Goal: Task Accomplishment & Management: Complete application form

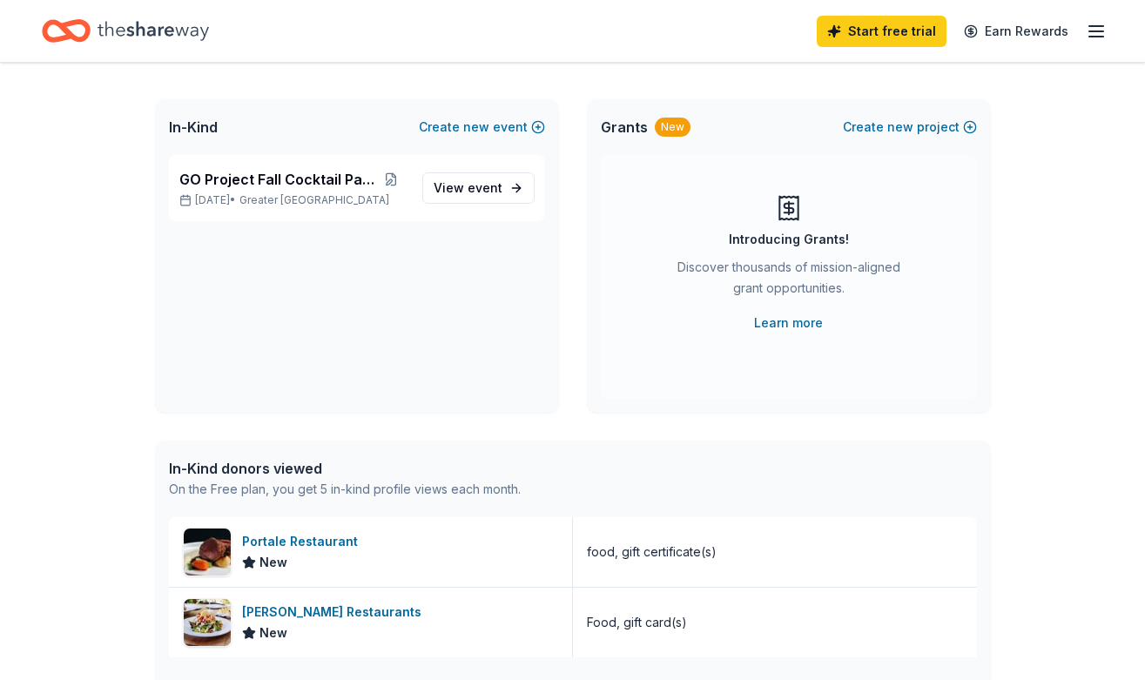
scroll to position [84, 0]
click at [484, 185] on span "event" at bounding box center [484, 185] width 35 height 15
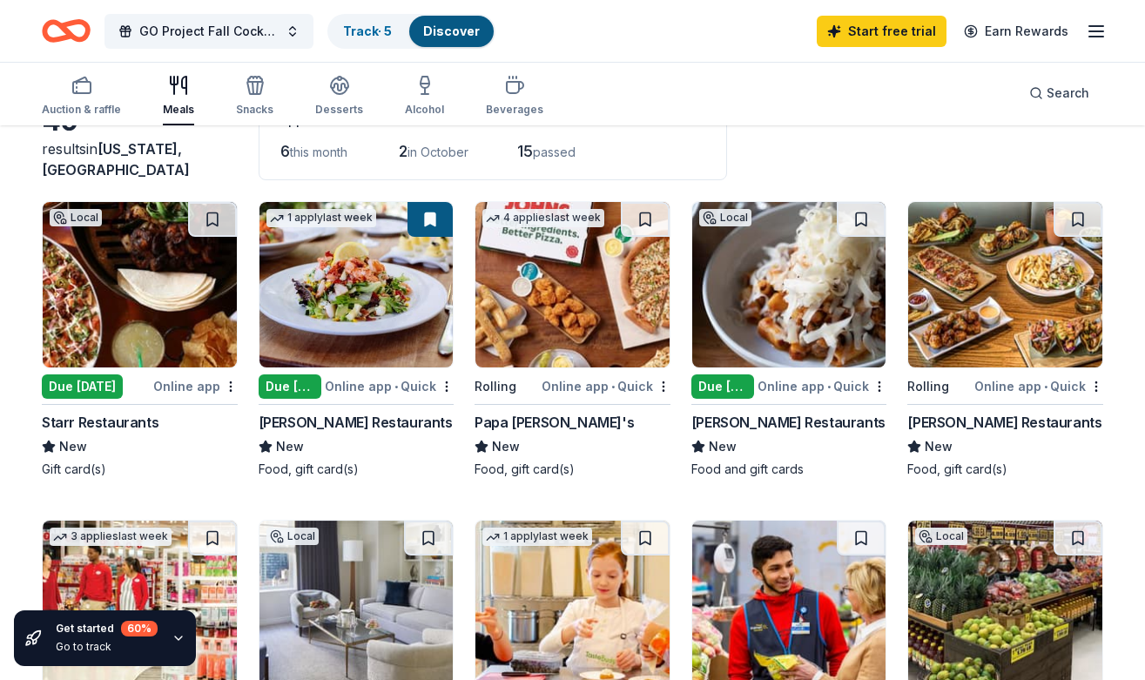
scroll to position [161, 0]
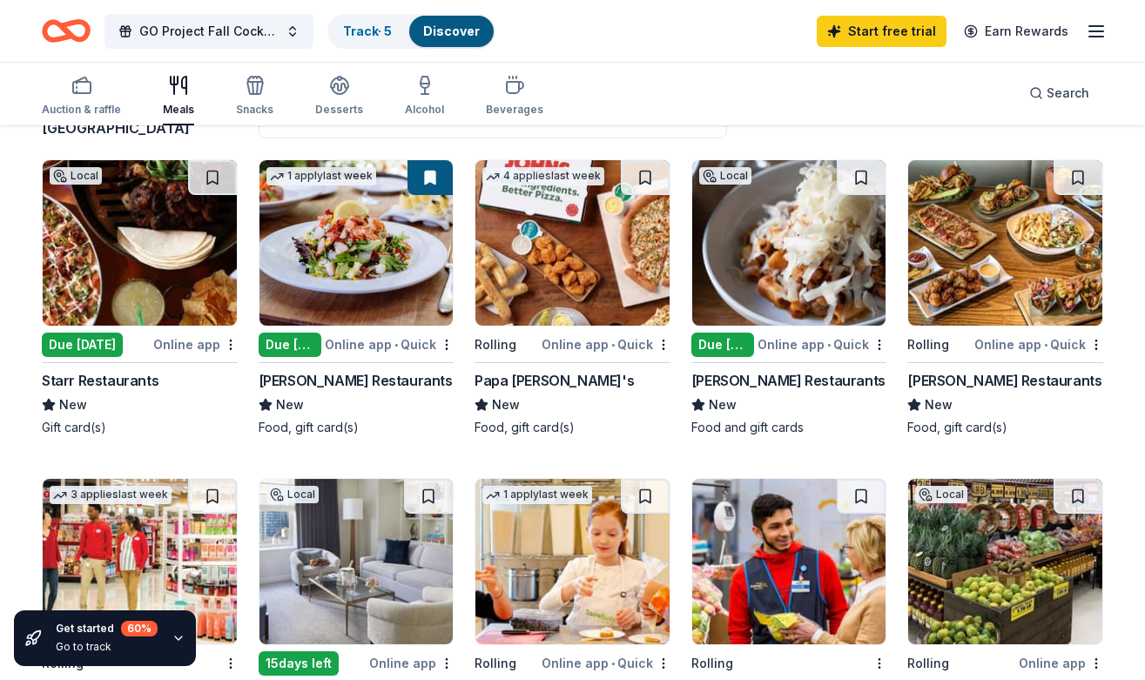
click at [731, 340] on div "Due [DATE]" at bounding box center [723, 345] width 64 height 24
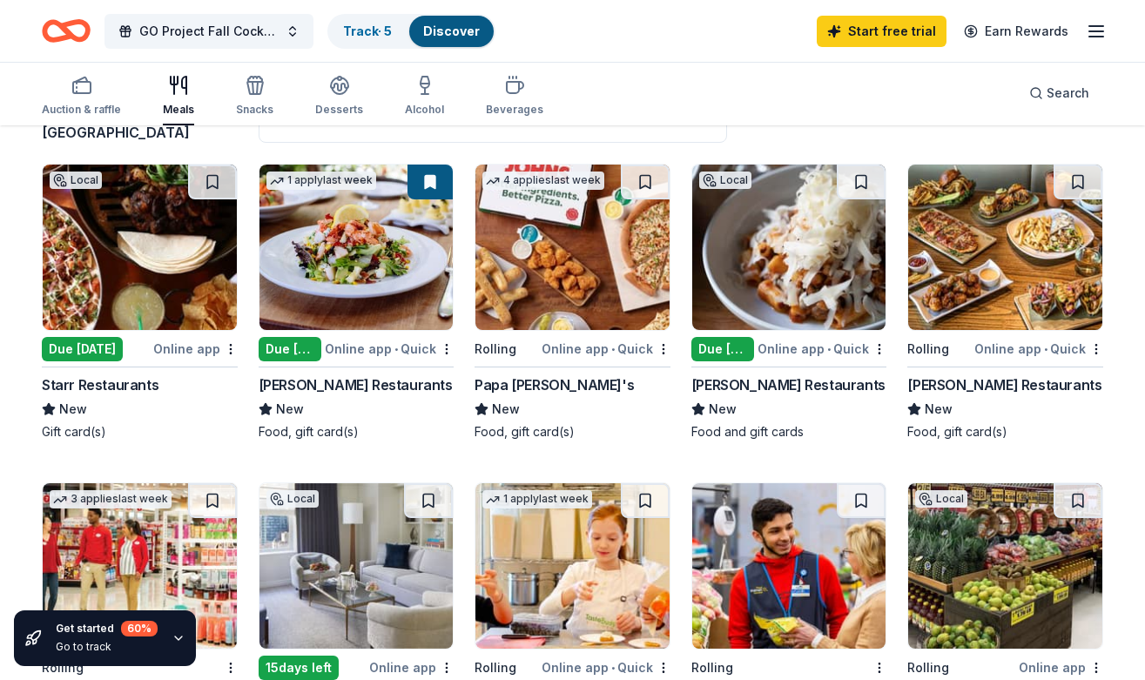
scroll to position [150, 0]
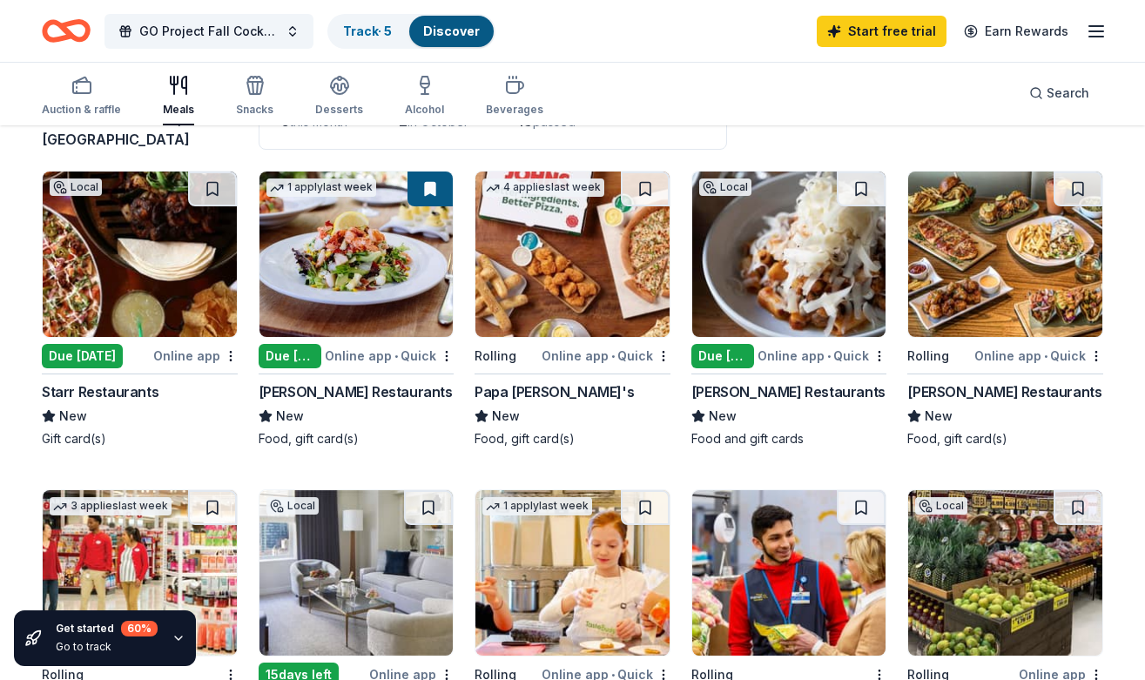
click at [704, 353] on div "Due [DATE]" at bounding box center [723, 356] width 64 height 24
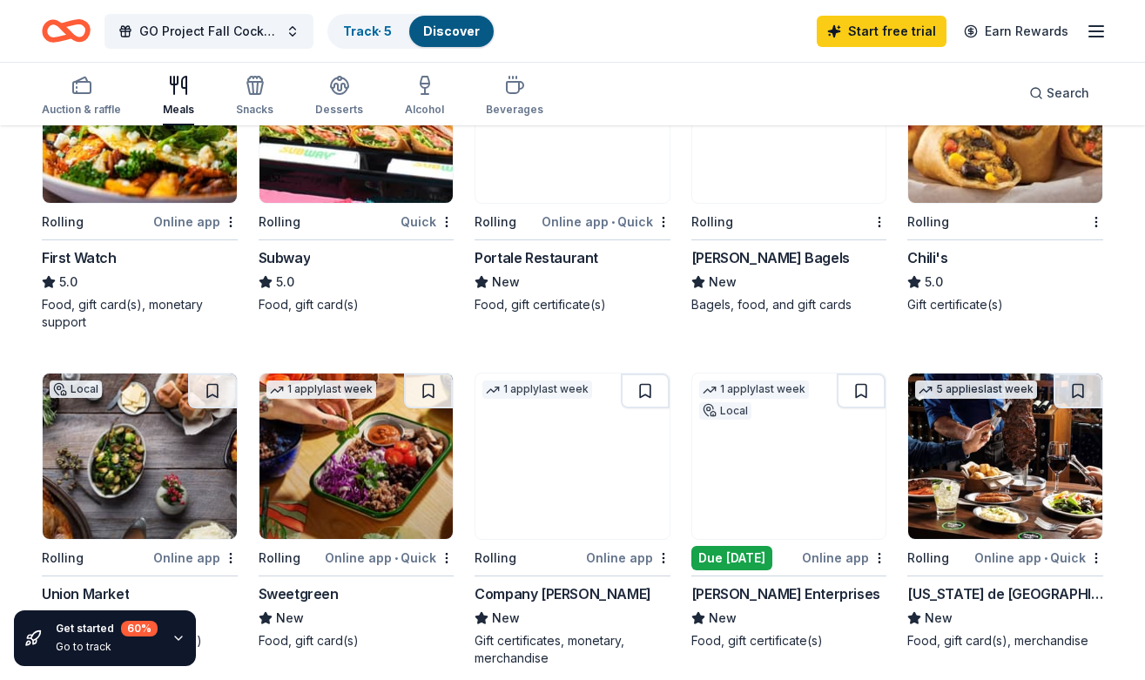
scroll to position [804, 0]
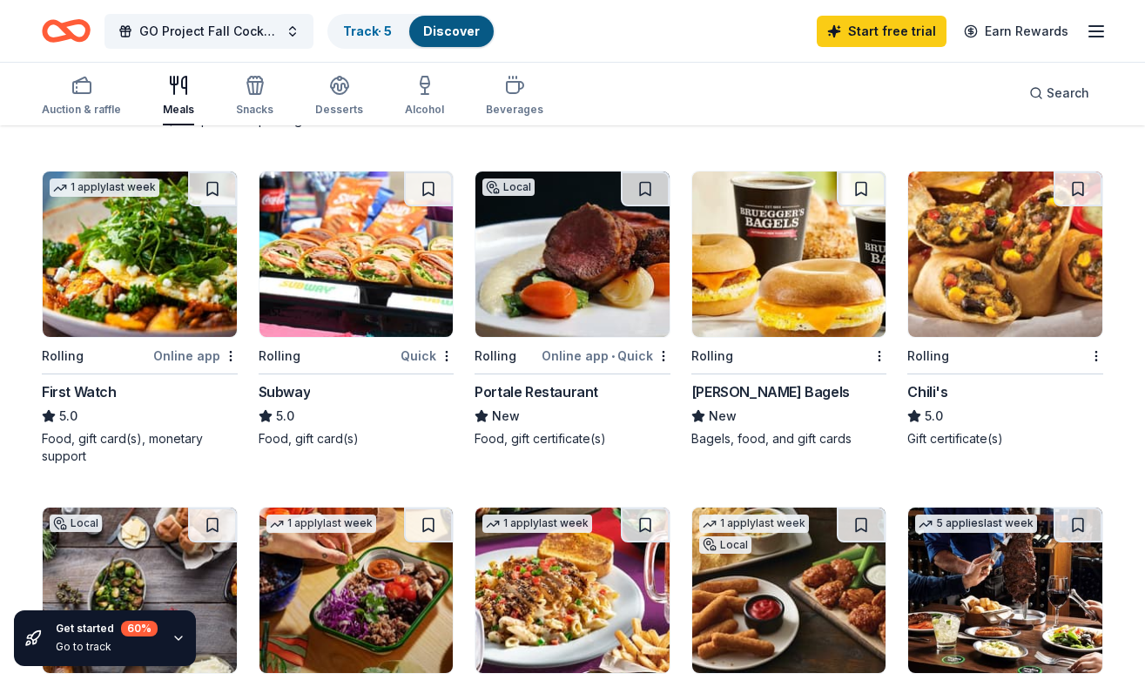
click at [723, 306] on img at bounding box center [789, 253] width 194 height 165
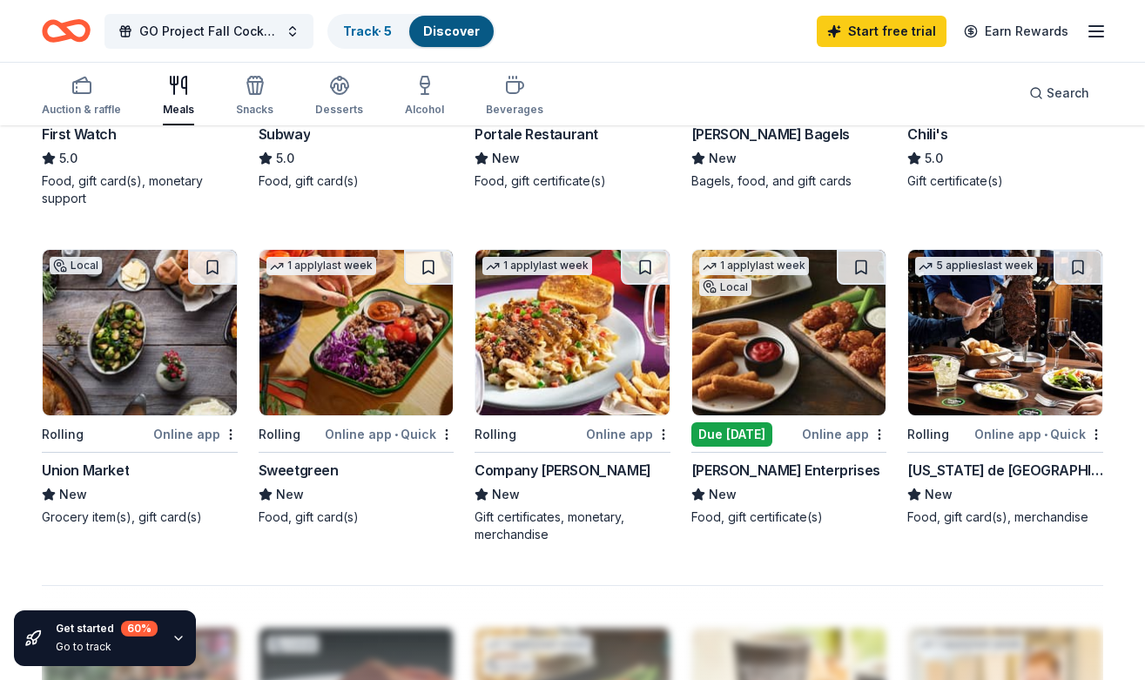
scroll to position [1081, 0]
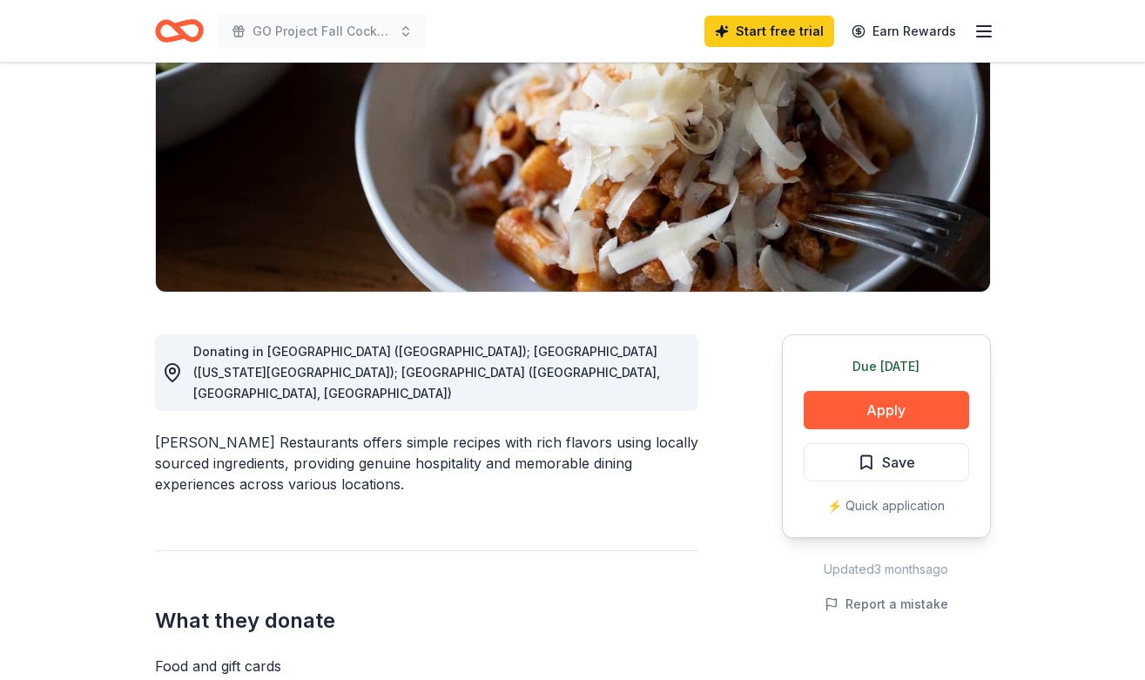
scroll to position [243, 0]
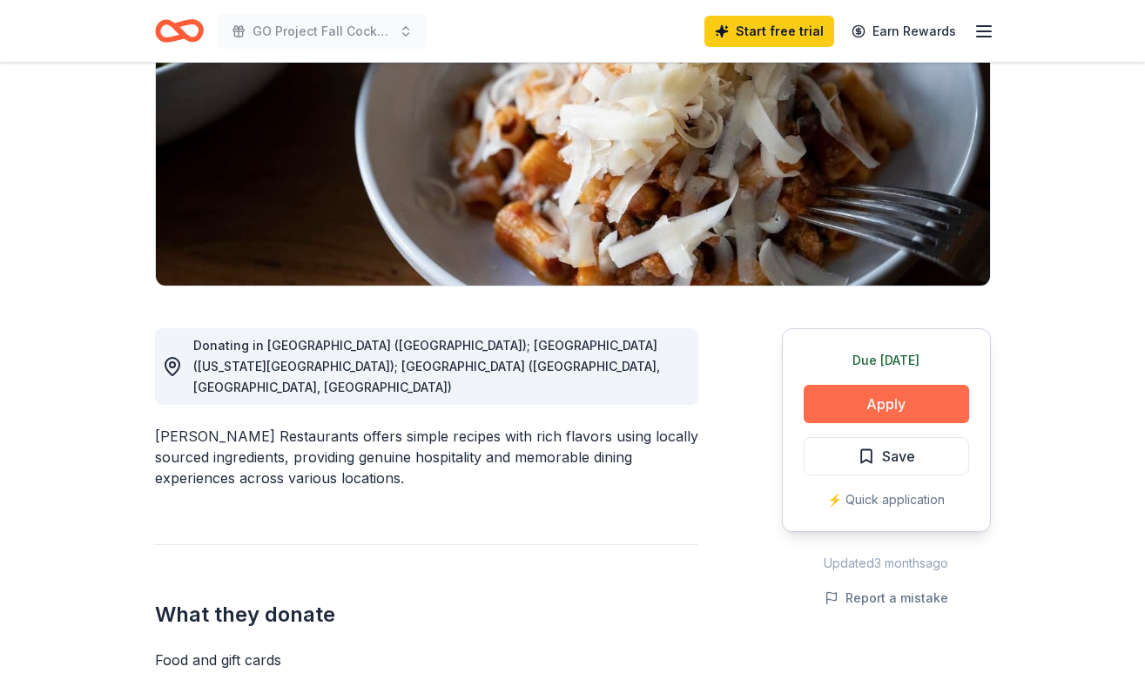
click at [897, 401] on button "Apply" at bounding box center [886, 404] width 165 height 38
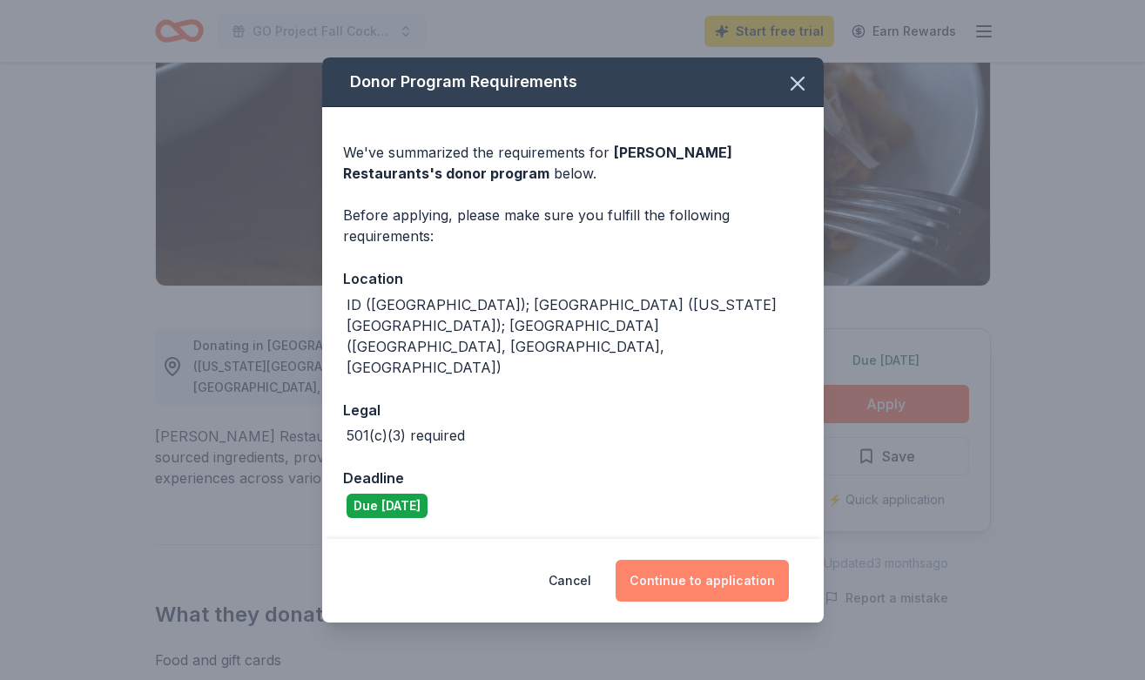
click at [700, 560] on button "Continue to application" at bounding box center [701, 581] width 173 height 42
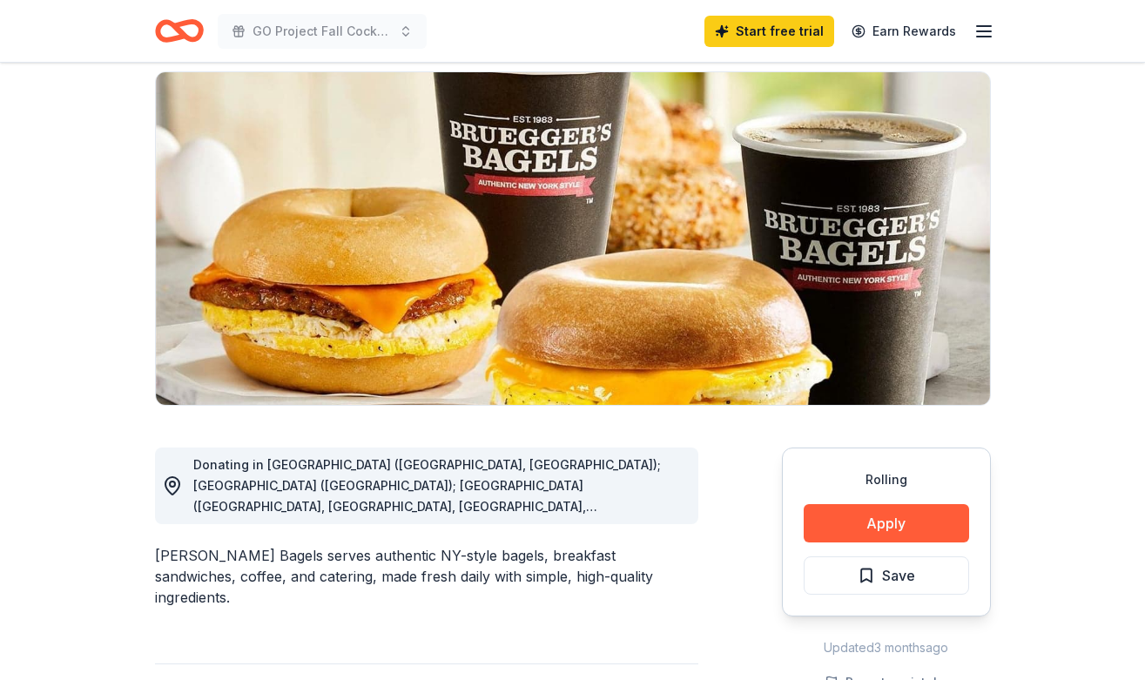
scroll to position [420, 0]
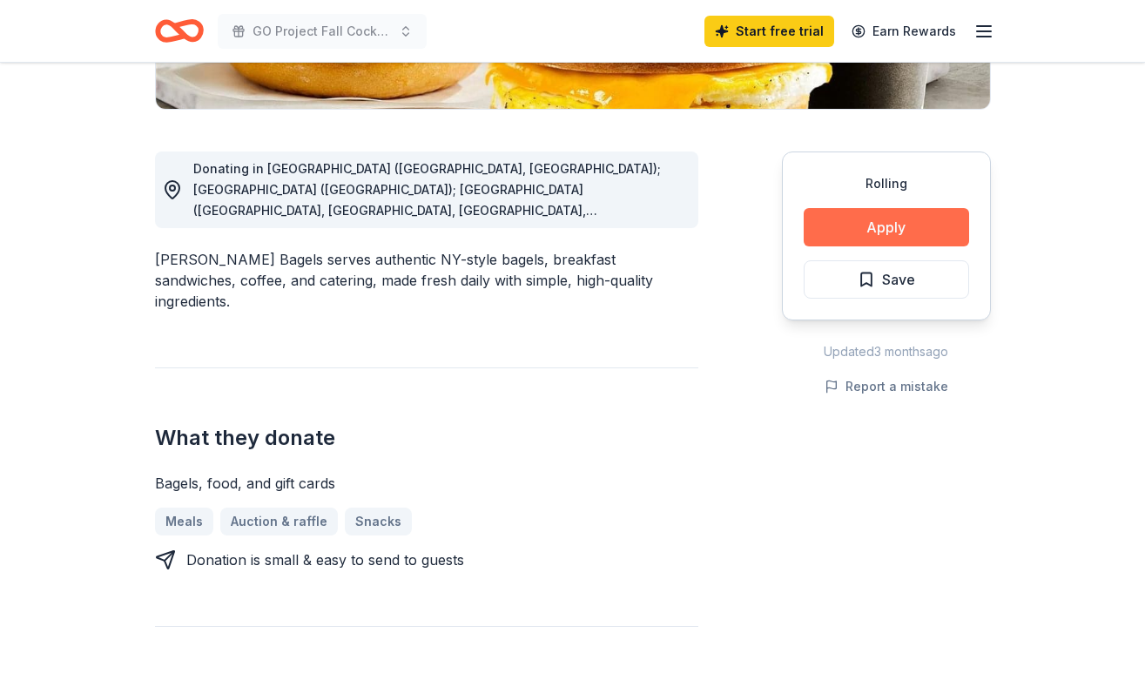
click at [853, 229] on button "Apply" at bounding box center [886, 227] width 165 height 38
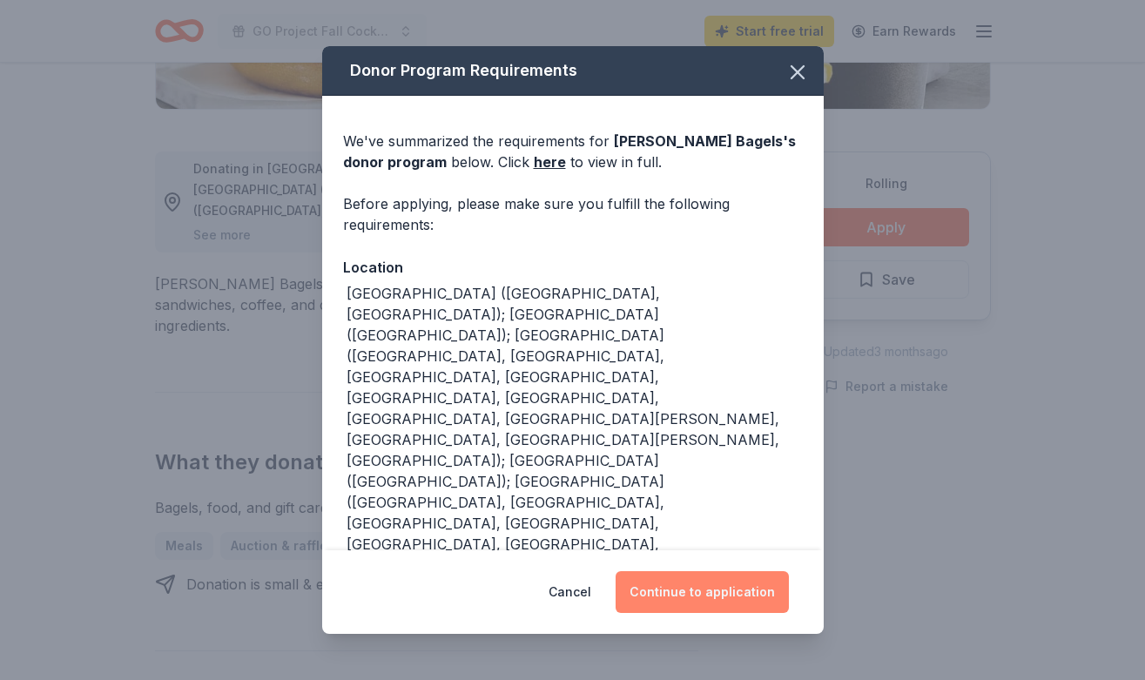
click at [718, 589] on button "Continue to application" at bounding box center [701, 592] width 173 height 42
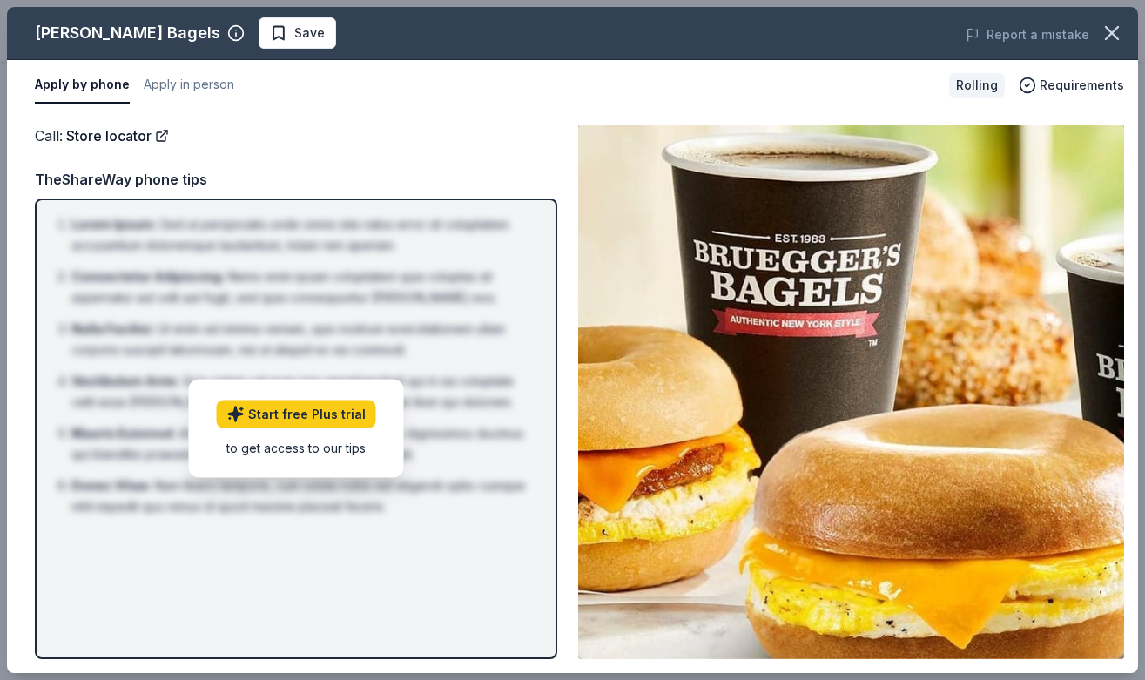
click at [745, 330] on img at bounding box center [851, 391] width 546 height 535
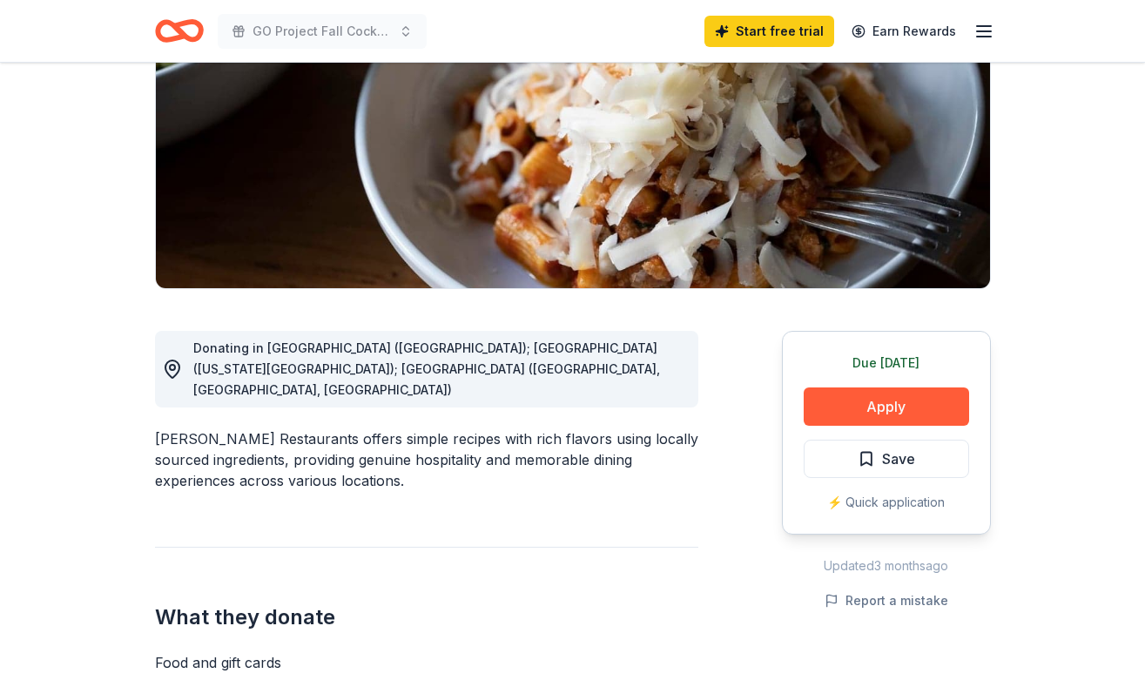
scroll to position [263, 0]
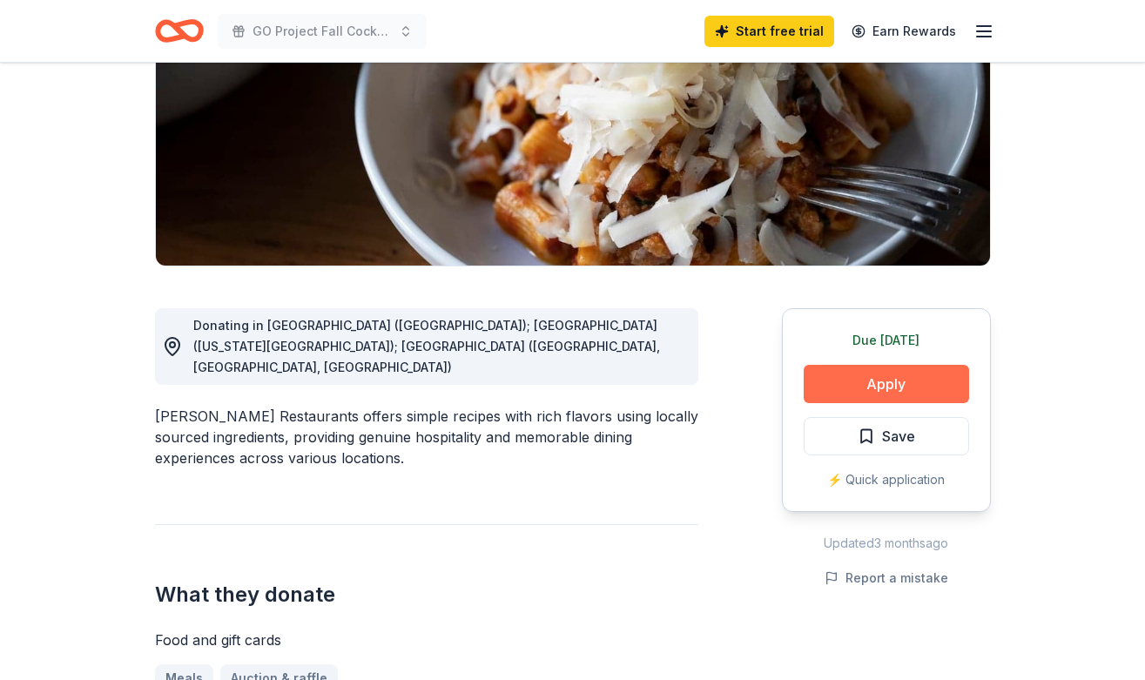
click at [857, 383] on button "Apply" at bounding box center [886, 384] width 165 height 38
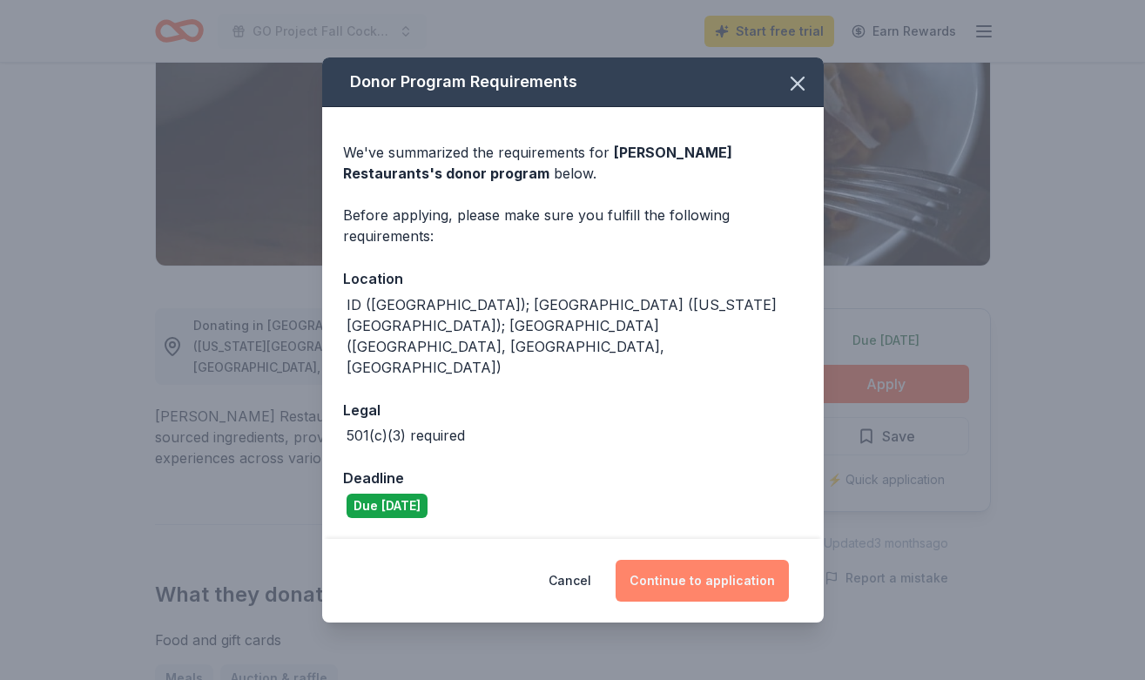
click at [692, 560] on button "Continue to application" at bounding box center [701, 581] width 173 height 42
